Goal: Check status: Check status

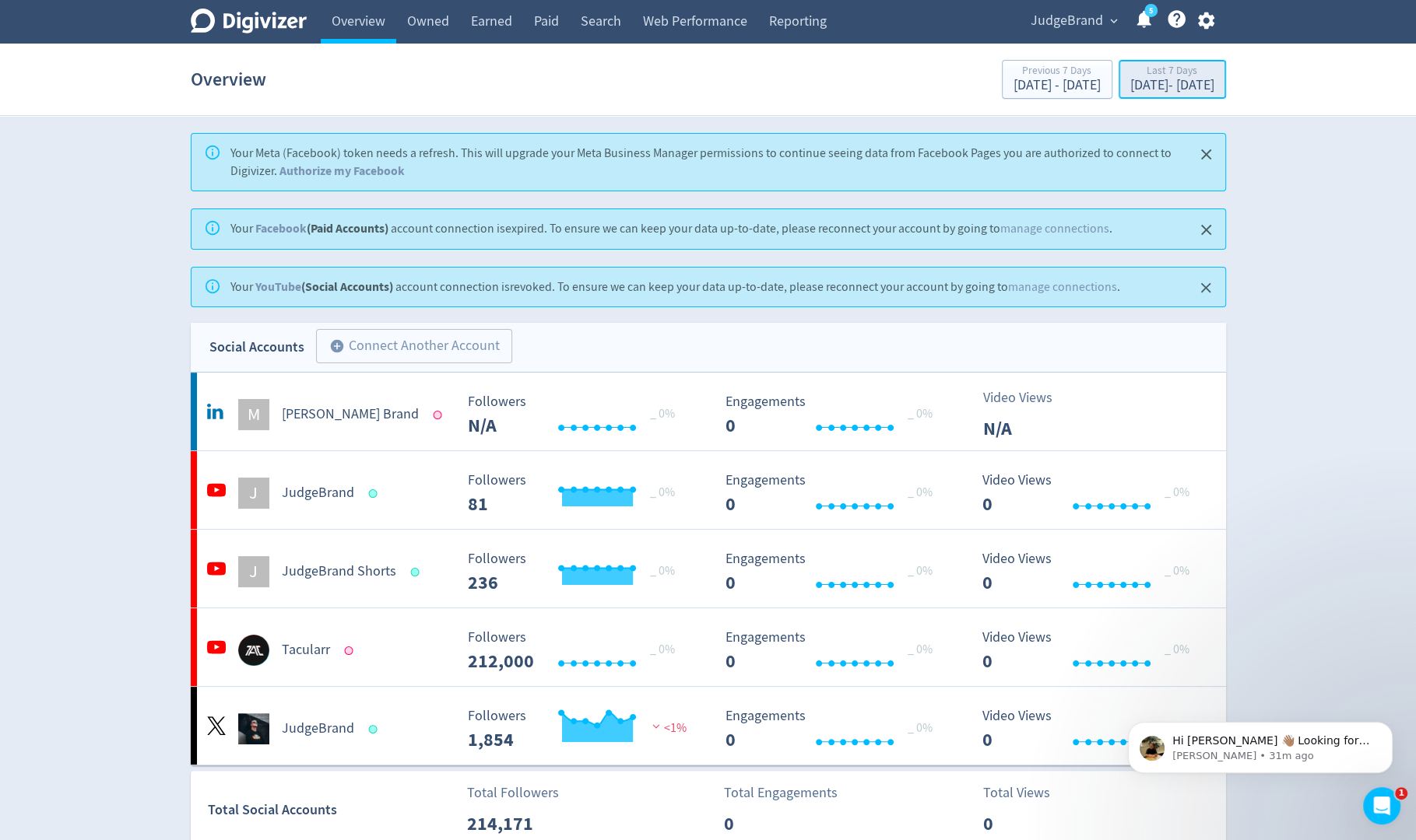
click at [1130, 83] on div "[DATE] - [DATE]" at bounding box center [1172, 86] width 84 height 14
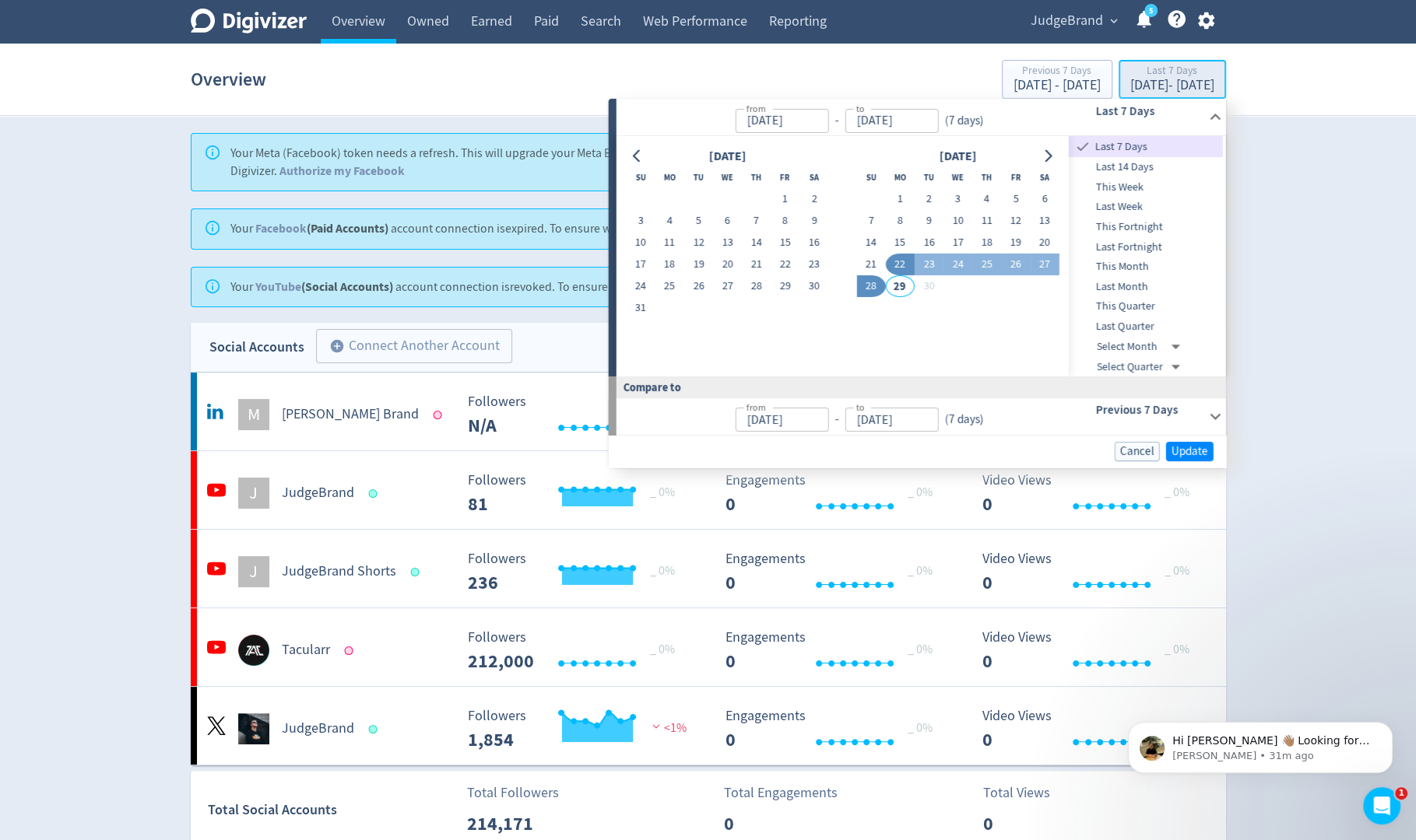
type input "[DATE]"
click at [785, 195] on button "1" at bounding box center [784, 199] width 29 height 22
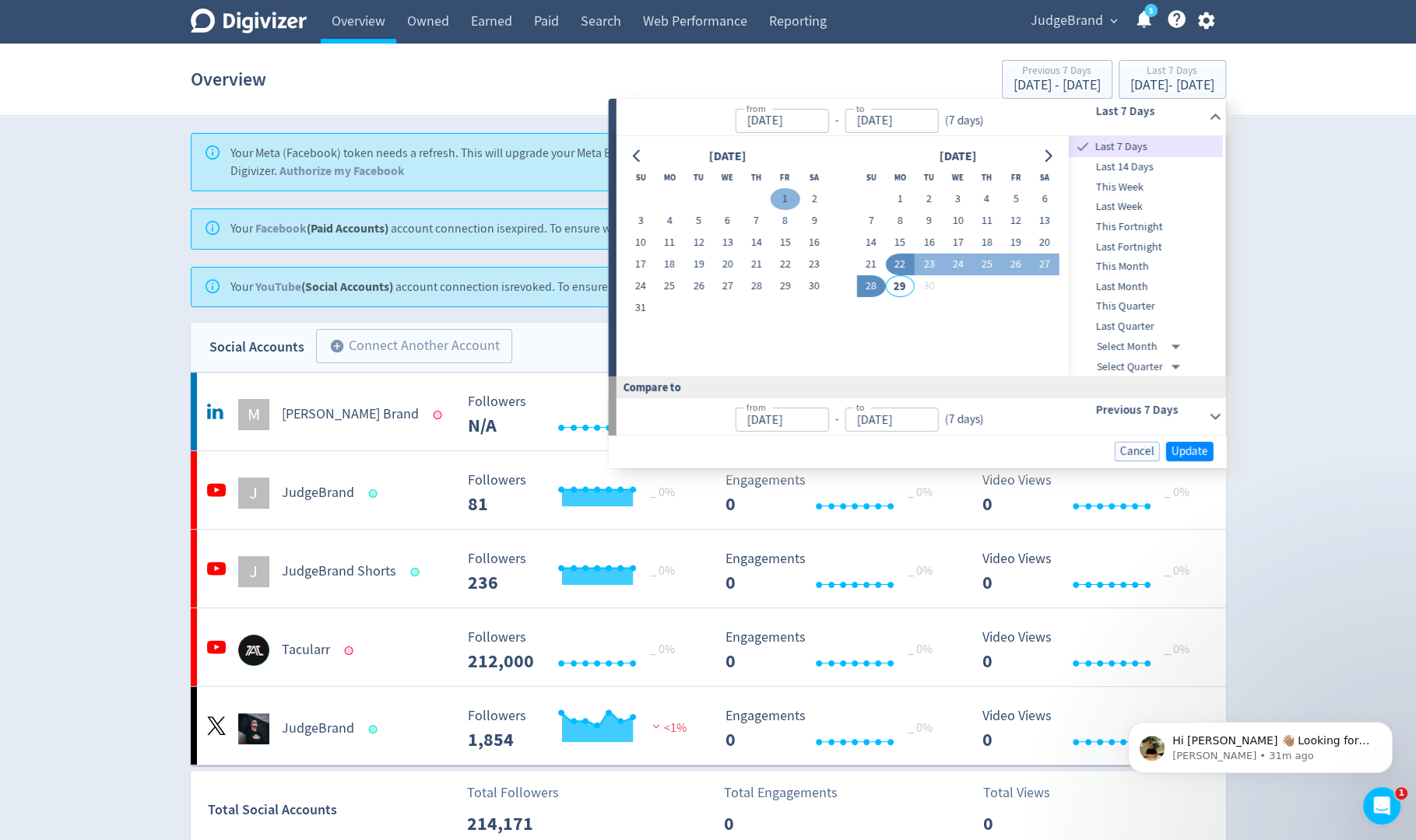
type input "[DATE]"
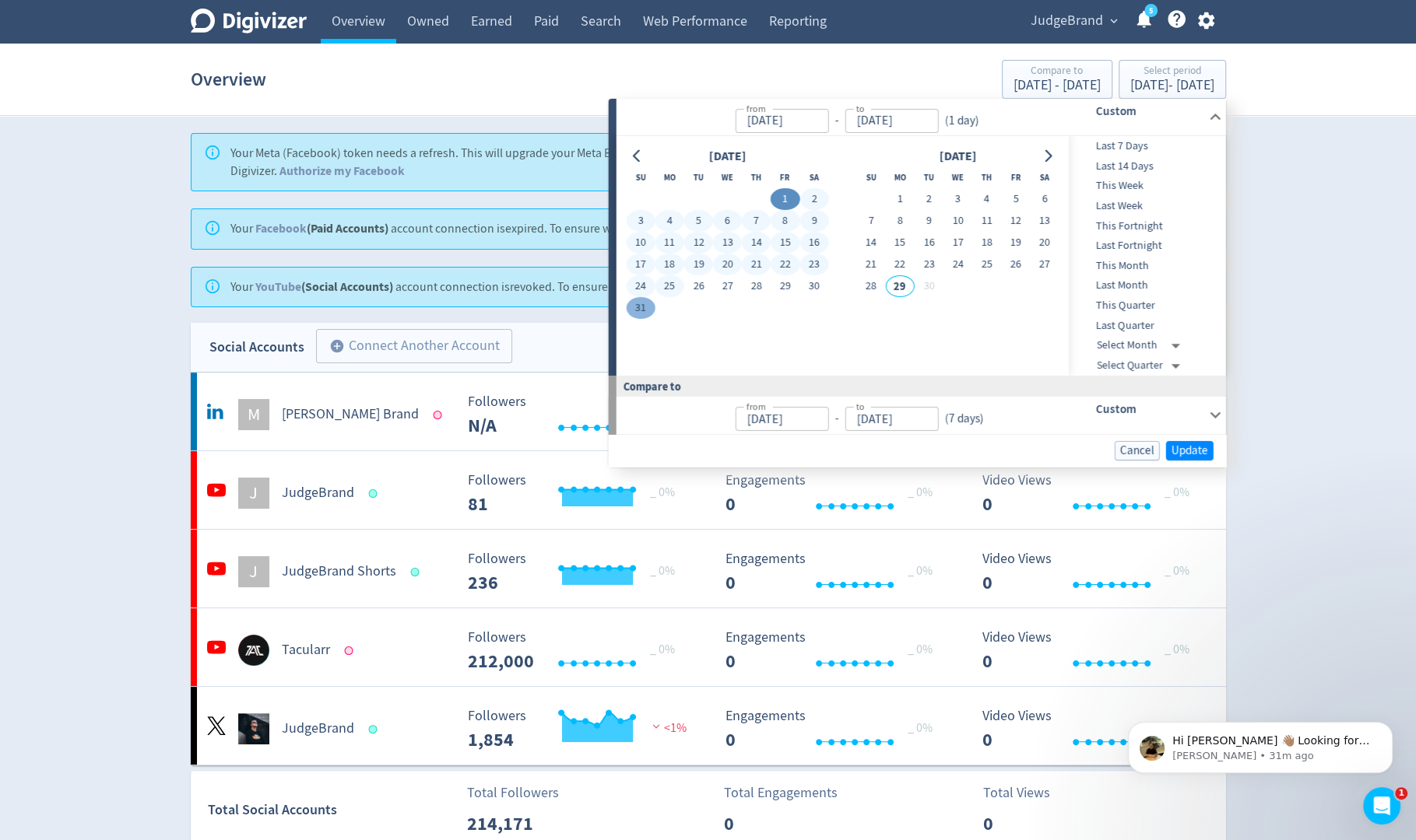
click at [652, 301] on button "31" at bounding box center [640, 309] width 29 height 22
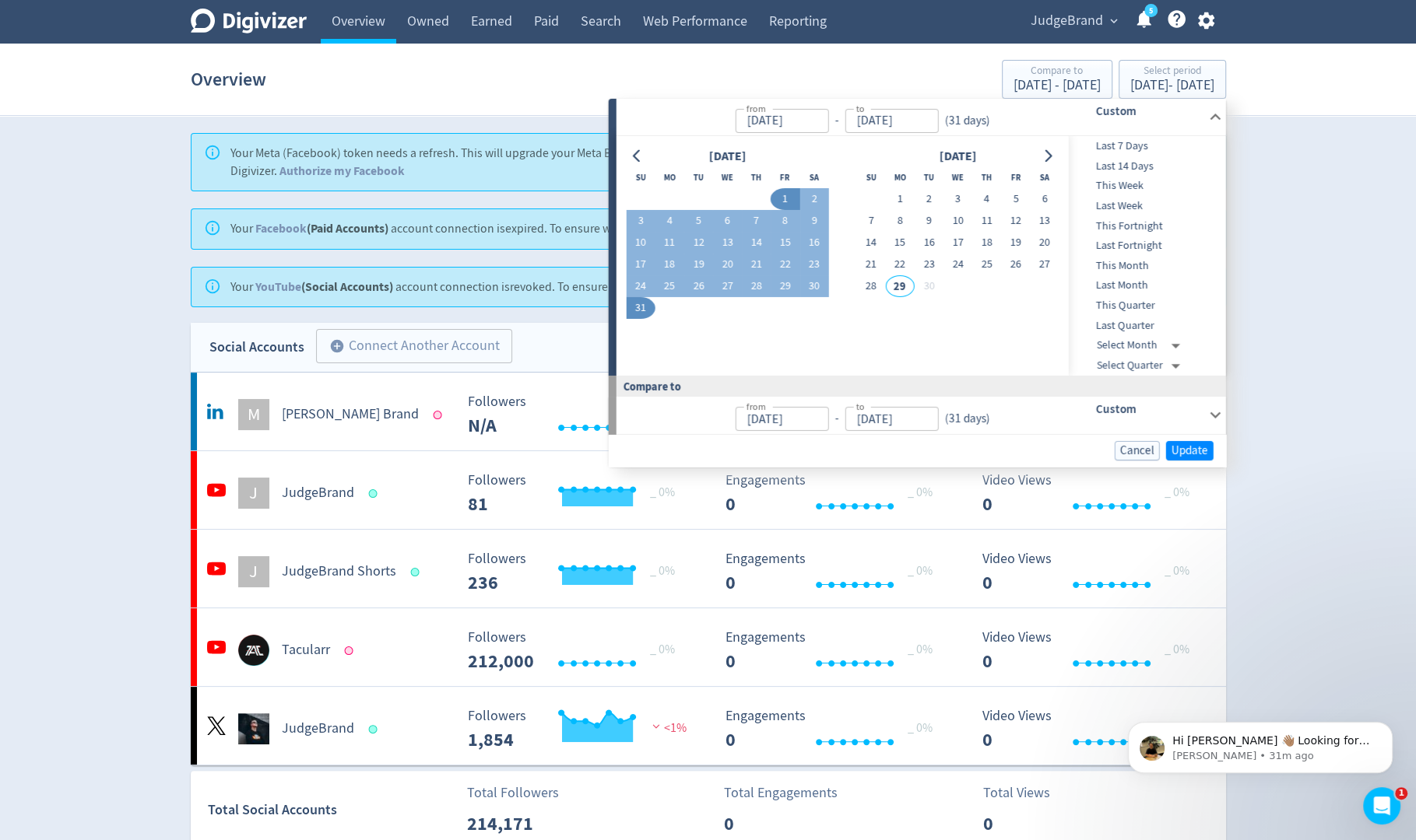
type input "[DATE]"
click at [1199, 446] on span "Update" at bounding box center [1189, 450] width 37 height 12
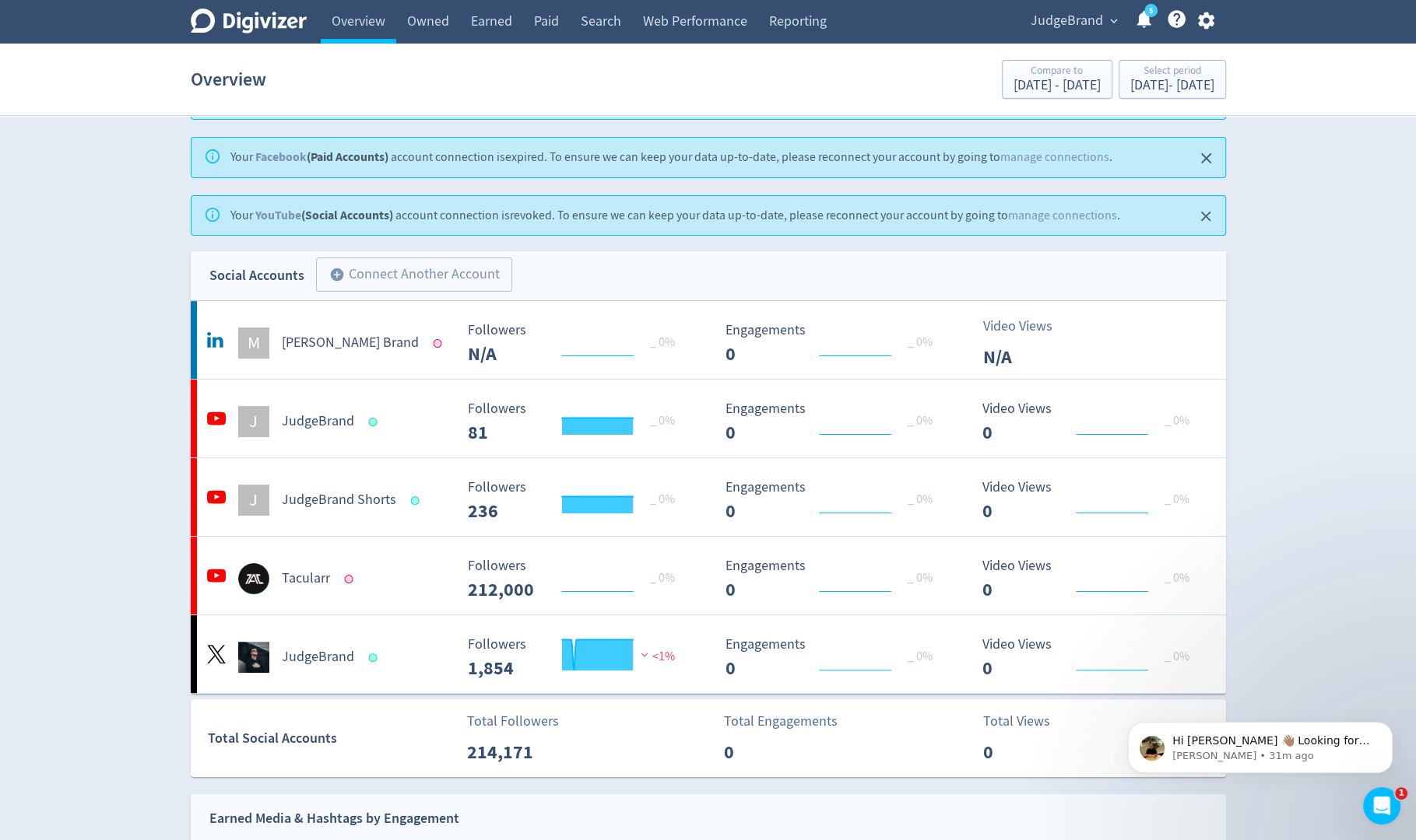
scroll to position [40, 0]
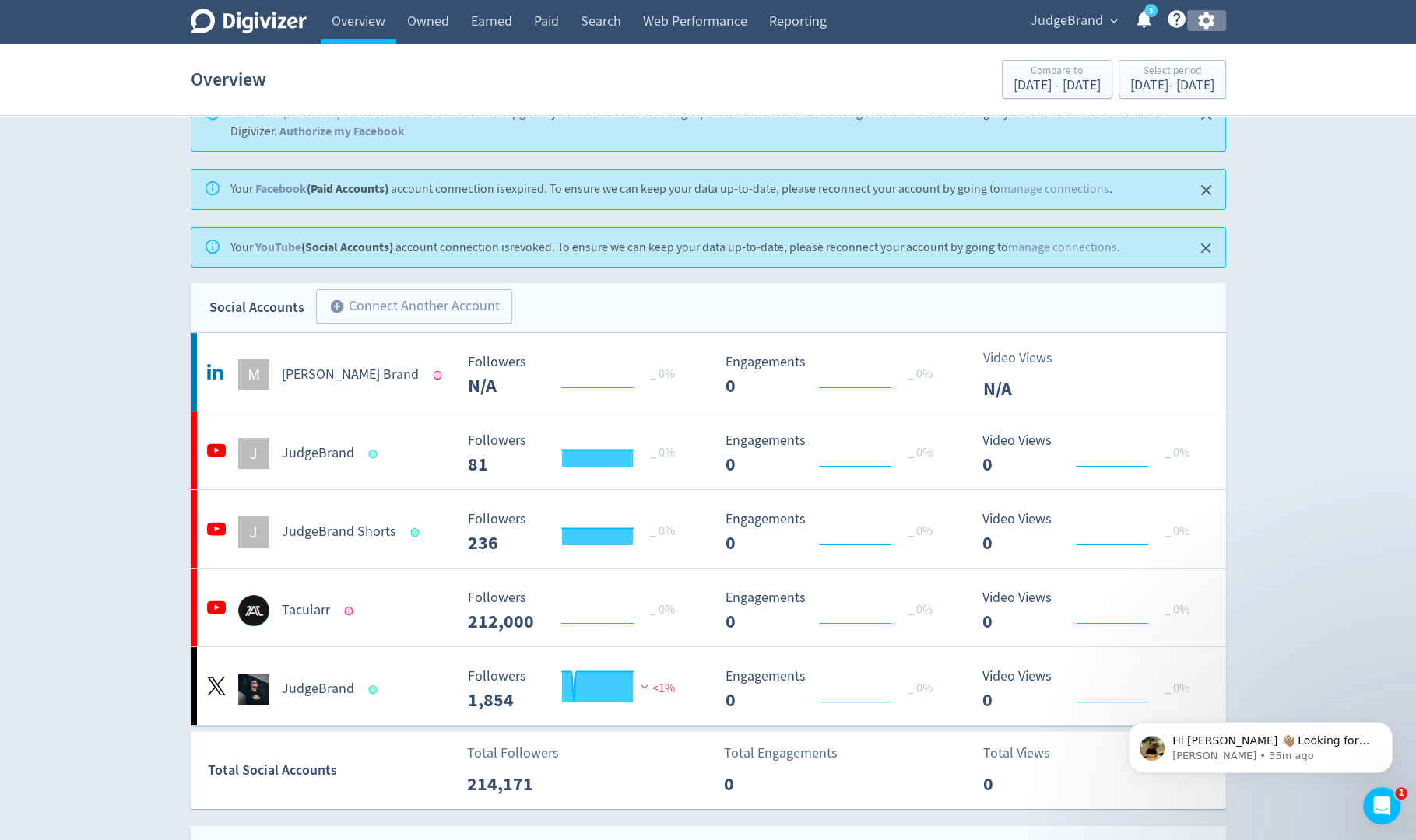
click at [1205, 19] on icon "button" at bounding box center [1205, 20] width 21 height 21
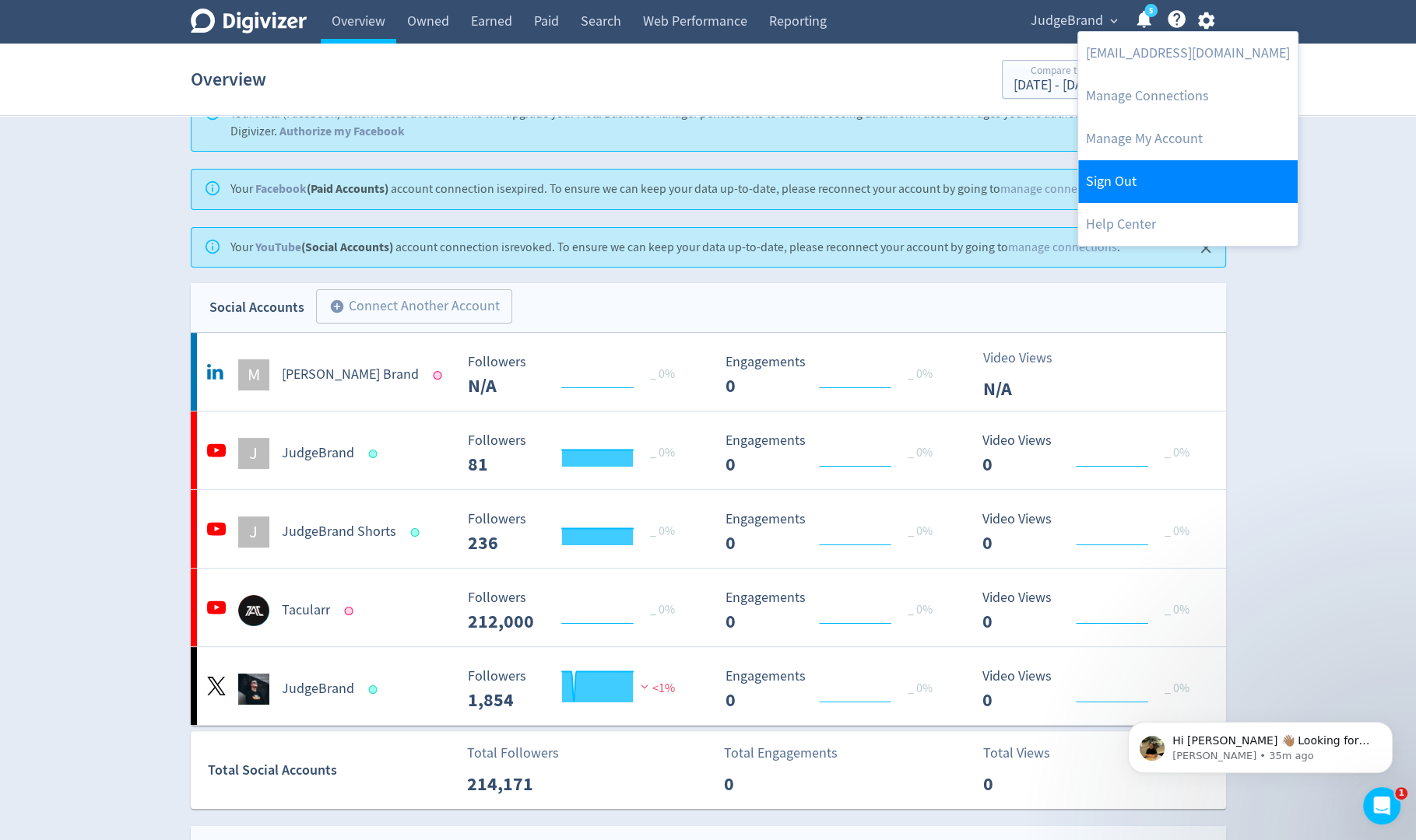
click at [1104, 174] on link "Sign Out" at bounding box center [1188, 181] width 220 height 43
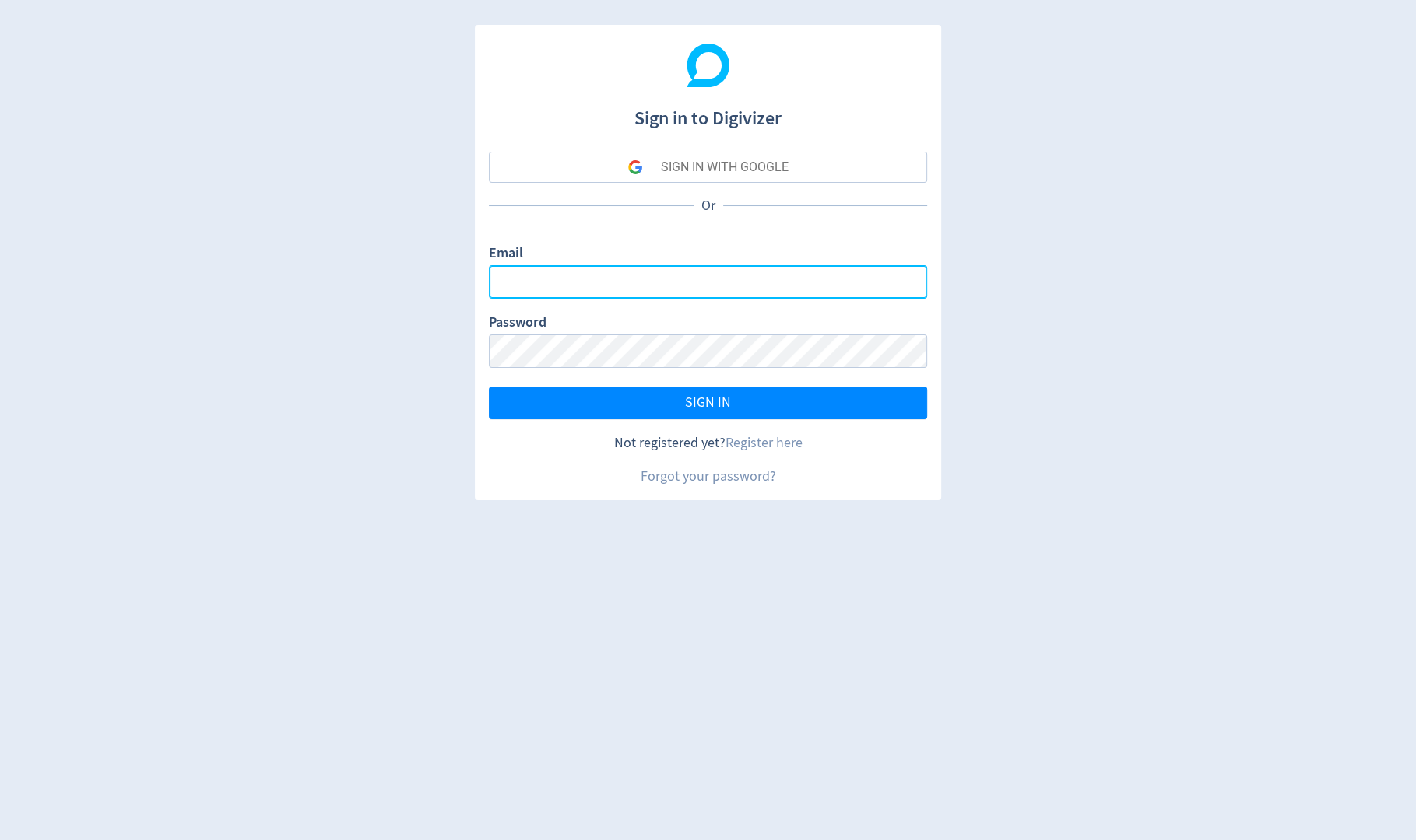
type input "[PERSON_NAME][EMAIL_ADDRESS][PERSON_NAME][DOMAIN_NAME]"
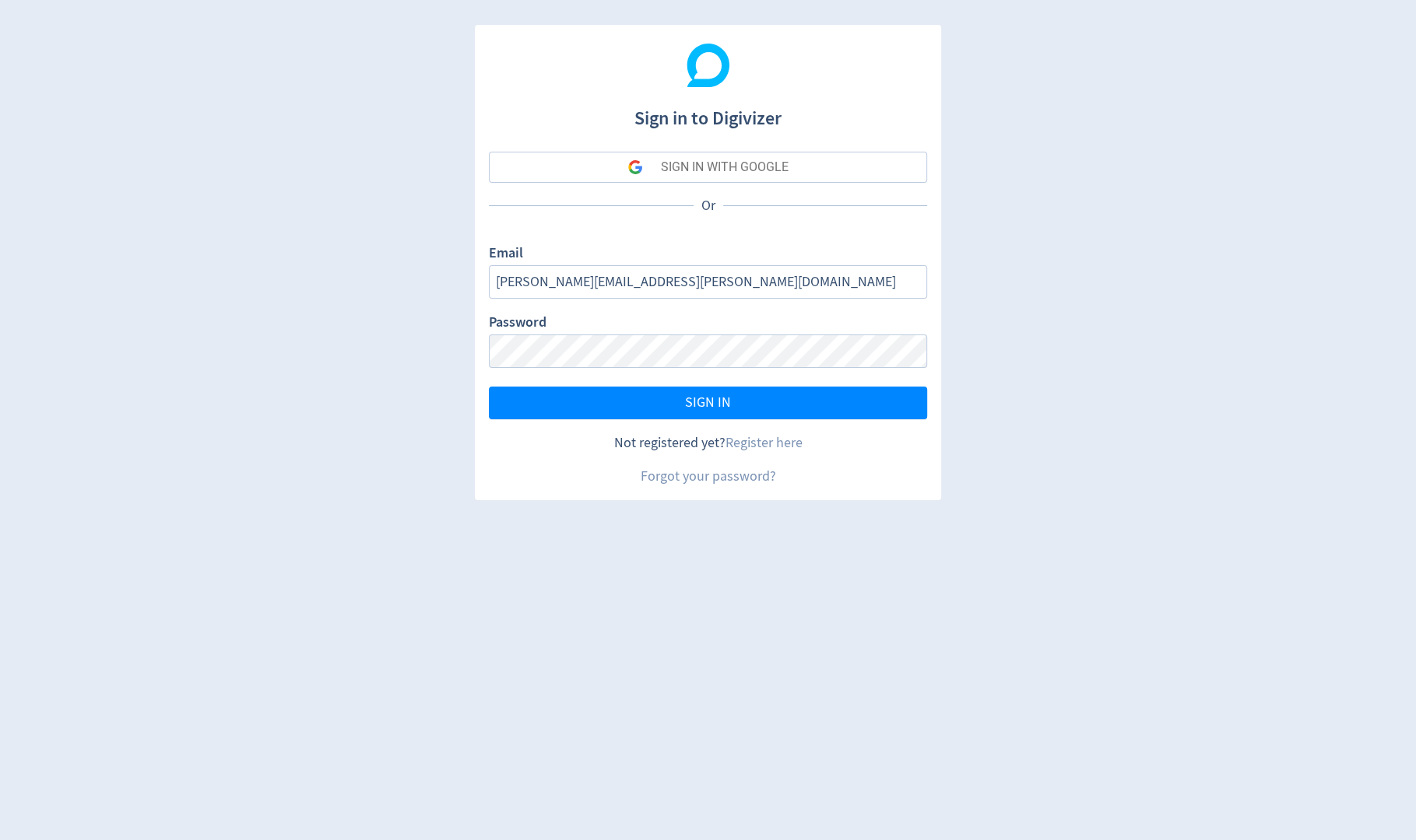
click at [829, 155] on button "SIGN IN WITH GOOGLE" at bounding box center [708, 167] width 439 height 31
